Goal: Complete application form

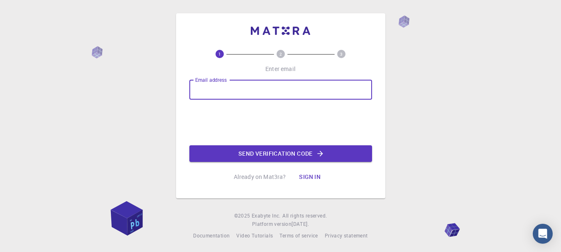
click at [318, 80] on input "Email address" at bounding box center [280, 90] width 183 height 20
click at [260, 89] on input "Email address" at bounding box center [280, 90] width 183 height 20
type input "[EMAIL_ADDRESS][PERSON_NAME][DOMAIN_NAME]"
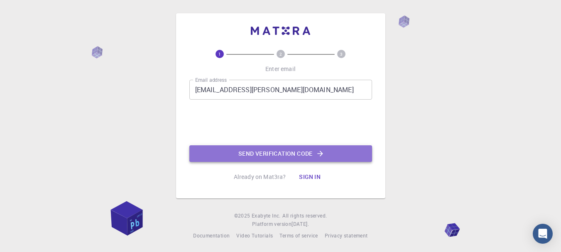
click at [300, 153] on button "Send verification code" at bounding box center [280, 153] width 183 height 17
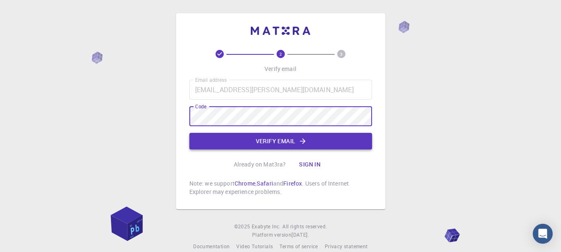
click at [271, 140] on button "Verify email" at bounding box center [280, 141] width 183 height 17
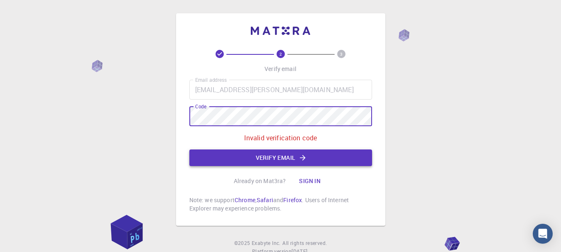
click at [224, 160] on button "Verify email" at bounding box center [280, 158] width 183 height 17
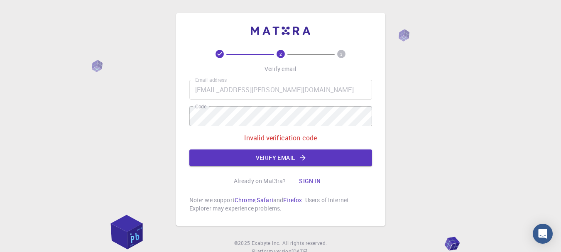
click at [210, 148] on div "Email address [EMAIL_ADDRESS][PERSON_NAME][DOMAIN_NAME] Email address Code Code…" at bounding box center [280, 123] width 183 height 86
click at [210, 151] on button "Verify email" at bounding box center [280, 158] width 183 height 17
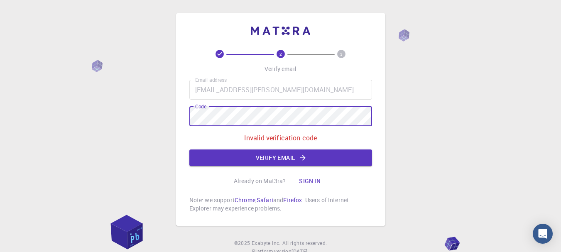
click at [168, 123] on div "2 3 Verify email Email address [EMAIL_ADDRESS][PERSON_NAME][DOMAIN_NAME] Email …" at bounding box center [280, 140] width 561 height 281
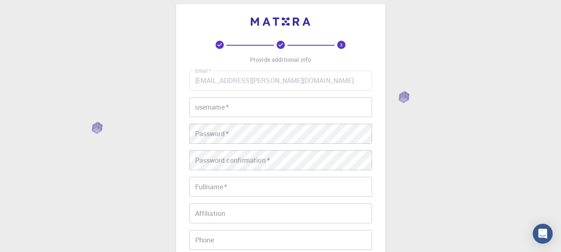
scroll to position [5, 0]
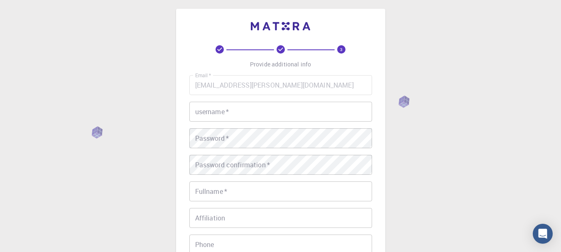
click at [267, 113] on input "username   *" at bounding box center [280, 112] width 183 height 20
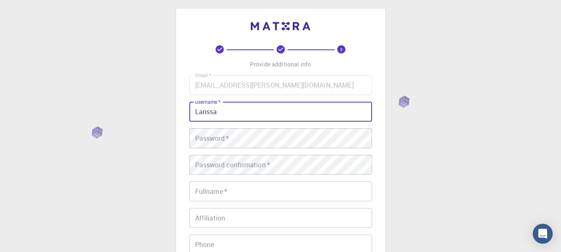
type input "Larissa"
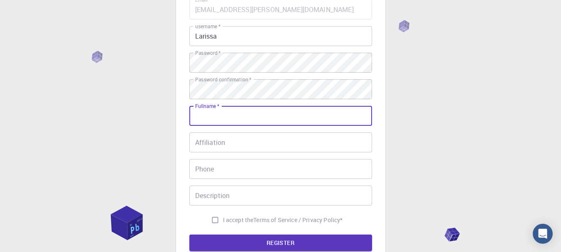
scroll to position [88, 0]
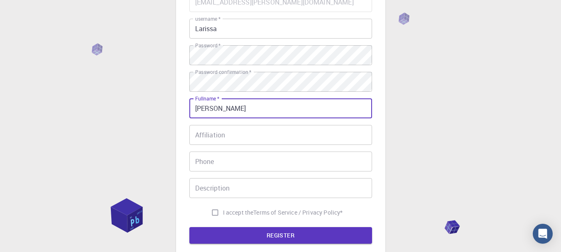
type input "[PERSON_NAME]"
click at [212, 211] on input "I accept the Terms of Service / Privacy Policy *" at bounding box center [215, 213] width 16 height 16
checkbox input "true"
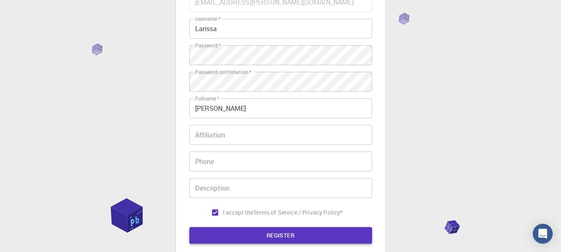
click at [232, 236] on button "REGISTER" at bounding box center [280, 235] width 183 height 17
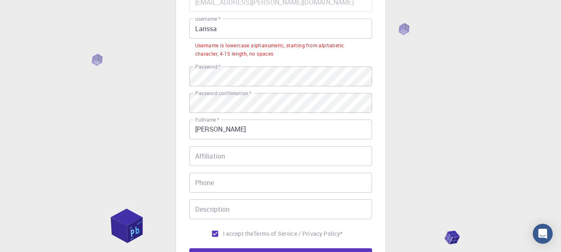
scroll to position [46, 0]
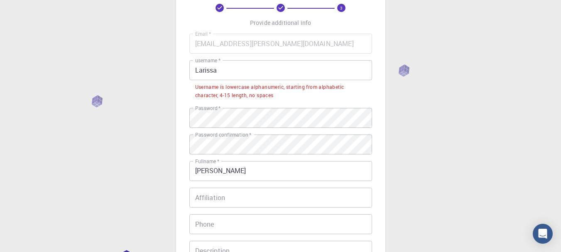
click at [197, 71] on input "Larissa" at bounding box center [280, 70] width 183 height 20
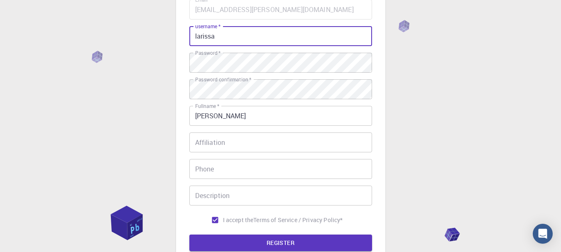
scroll to position [171, 0]
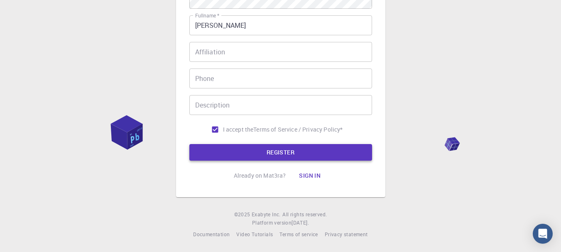
click at [271, 155] on button "REGISTER" at bounding box center [280, 152] width 183 height 17
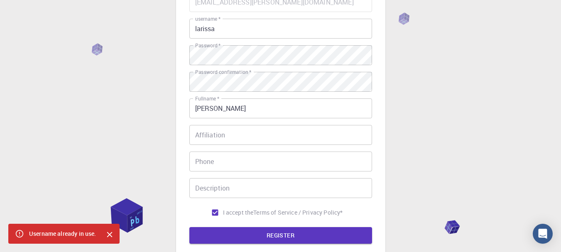
scroll to position [5, 0]
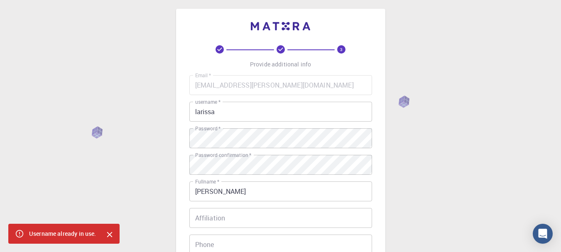
click at [246, 108] on input "larissa" at bounding box center [280, 112] width 183 height 20
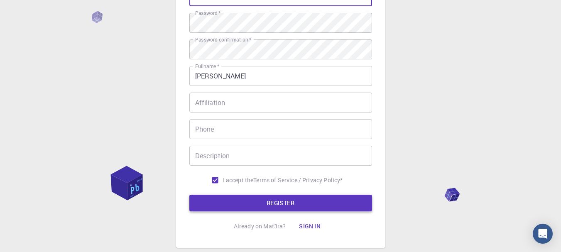
scroll to position [171, 0]
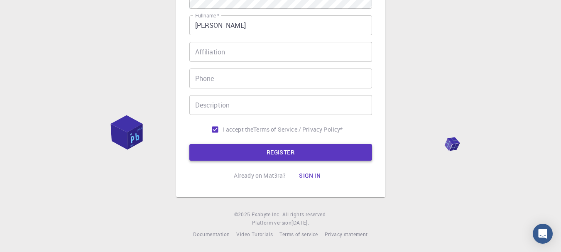
type input "larissaleite"
click at [268, 150] on button "REGISTER" at bounding box center [280, 152] width 183 height 17
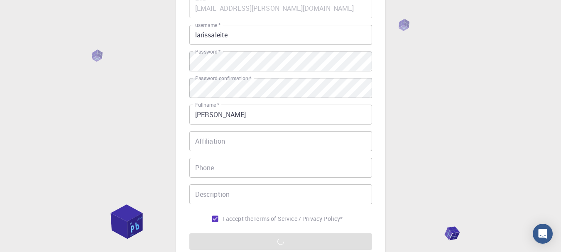
scroll to position [83, 0]
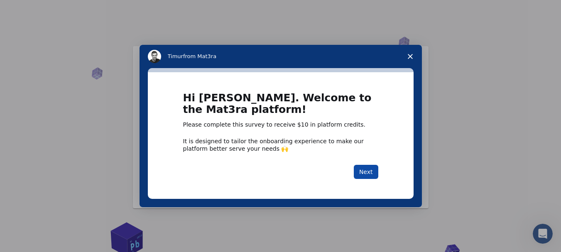
click at [366, 175] on button "Next" at bounding box center [366, 172] width 25 height 14
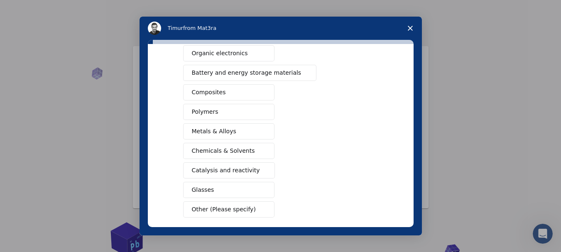
scroll to position [125, 0]
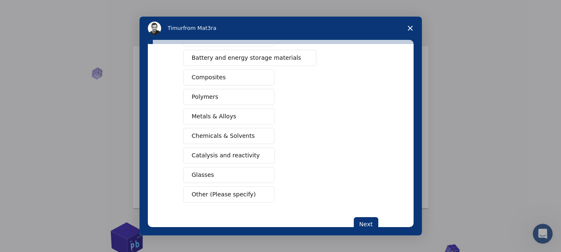
click at [238, 133] on span "Chemicals & Solvents" at bounding box center [223, 136] width 63 height 9
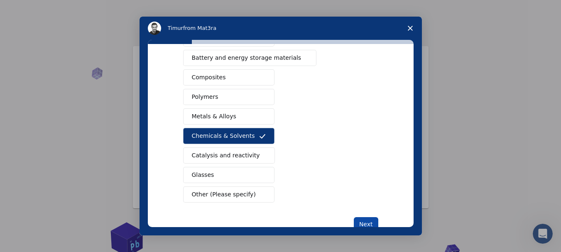
click at [357, 220] on button "Next" at bounding box center [366, 224] width 25 height 14
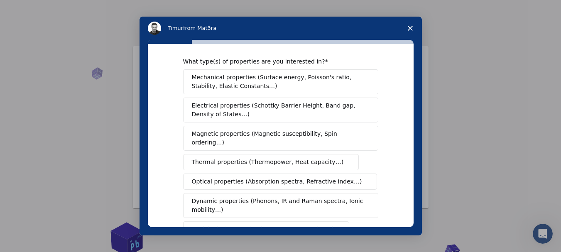
scroll to position [0, 0]
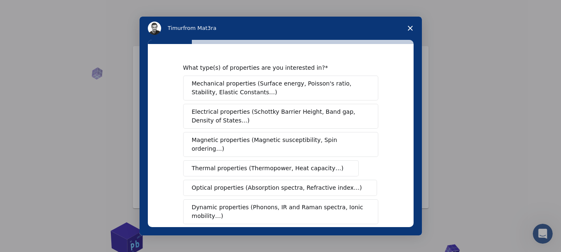
click at [256, 94] on span "Mechanical properties (Surface energy, Poisson's ratio, Stability, Elastic Cons…" at bounding box center [278, 87] width 173 height 17
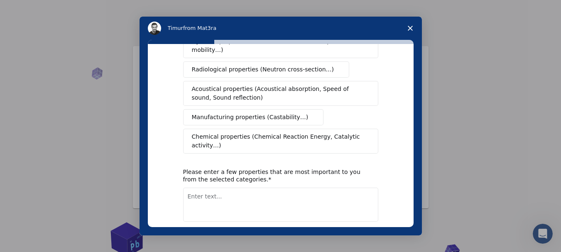
scroll to position [192, 0]
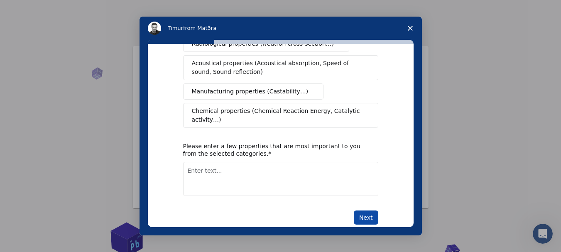
click at [367, 211] on button "Next" at bounding box center [366, 218] width 25 height 14
click at [289, 172] on textarea "Enter text..." at bounding box center [280, 179] width 195 height 34
type textarea "3d"
click at [366, 211] on button "Next" at bounding box center [366, 218] width 25 height 14
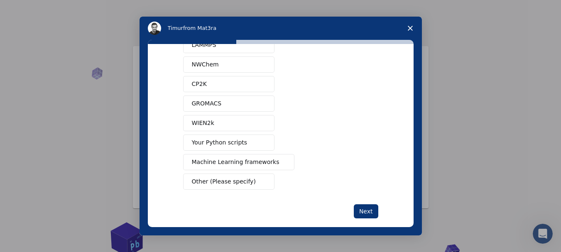
scroll to position [89, 0]
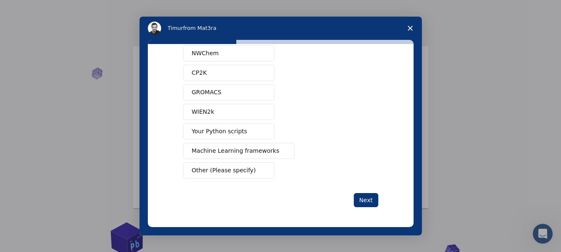
click at [227, 175] on span "Other (Please specify)" at bounding box center [224, 170] width 64 height 9
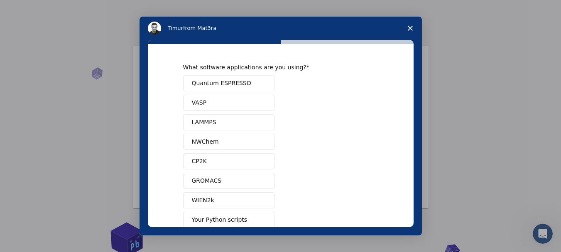
scroll to position [0, 0]
click at [221, 84] on span "Quantum ESPRESSO" at bounding box center [221, 83] width 59 height 9
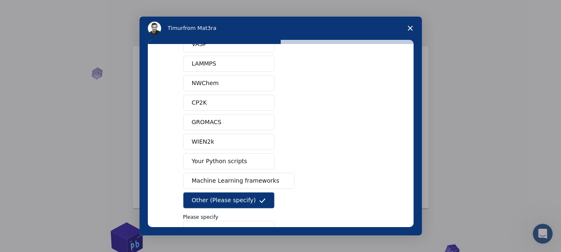
scroll to position [118, 0]
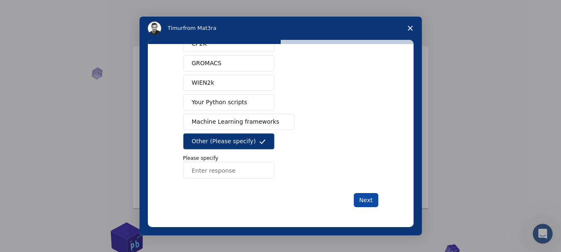
click at [363, 202] on button "Next" at bounding box center [366, 200] width 25 height 14
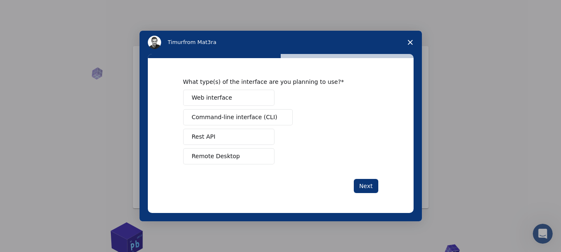
scroll to position [0, 0]
click at [242, 95] on button "Web interface" at bounding box center [228, 98] width 91 height 16
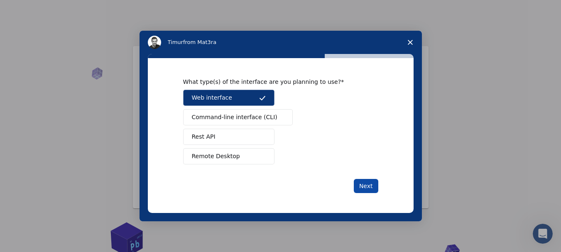
click at [361, 186] on button "Next" at bounding box center [366, 186] width 25 height 14
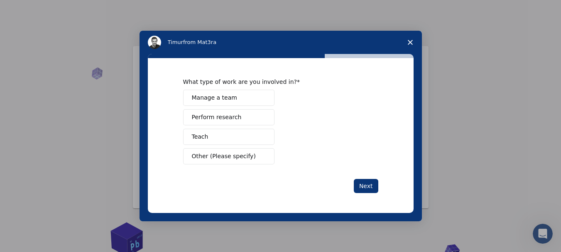
click at [250, 120] on button "Perform research" at bounding box center [228, 117] width 91 height 16
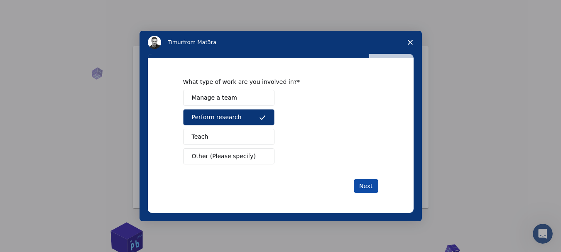
click at [358, 184] on button "Next" at bounding box center [366, 186] width 25 height 14
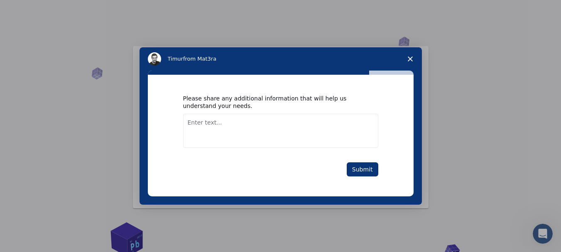
click at [361, 182] on div "Please share any additional information that will help us understand your needs…" at bounding box center [281, 136] width 266 height 122
click at [357, 175] on button "Submit" at bounding box center [363, 169] width 32 height 14
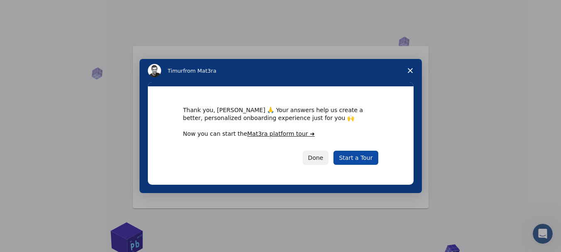
click at [359, 162] on link "Start a Tour" at bounding box center [356, 158] width 44 height 14
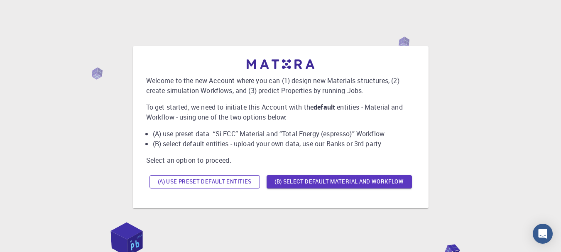
click at [237, 185] on button "(A) Use preset default entities" at bounding box center [205, 181] width 111 height 13
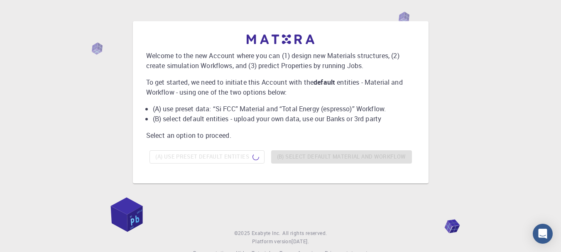
scroll to position [44, 0]
